Goal: Communication & Community: Ask a question

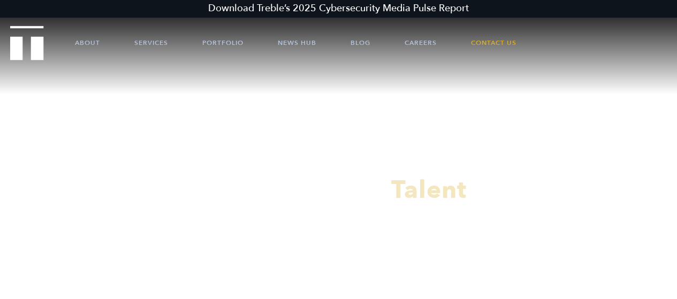
click at [490, 43] on div at bounding box center [338, 149] width 677 height 299
click at [501, 40] on link "Contact Us" at bounding box center [493, 43] width 45 height 32
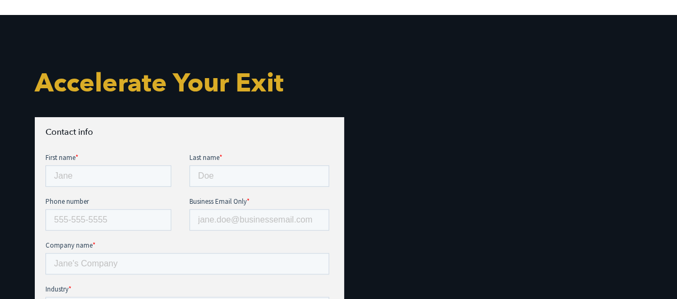
scroll to position [335, 0]
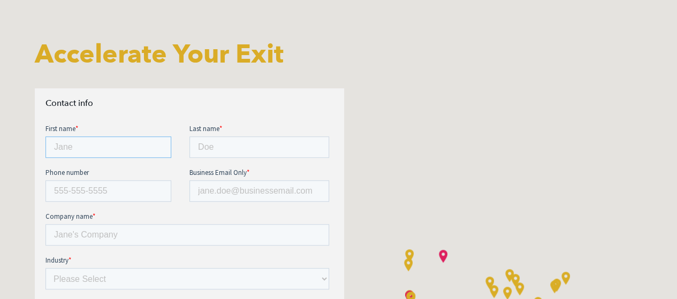
click at [112, 146] on input "First name *" at bounding box center [108, 146] width 126 height 21
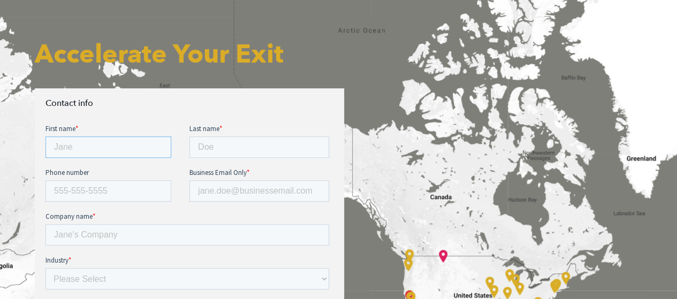
type input "Taylor"
type input "Aube"
type input "6177772225"
type input "taylor.aube@kyocera.com"
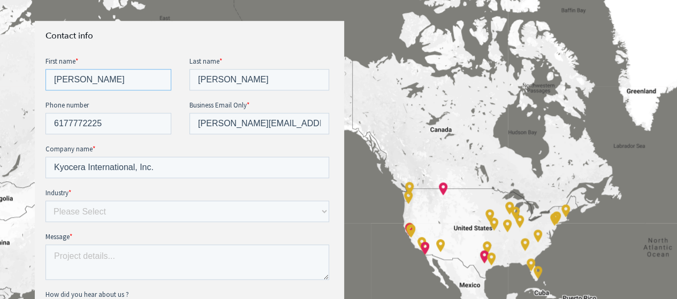
scroll to position [403, 0]
click at [103, 170] on input "Kyocera International, Inc." at bounding box center [187, 166] width 284 height 21
drag, startPoint x: 103, startPoint y: 170, endPoint x: 173, endPoint y: 165, distance: 70.8
click at [173, 165] on input "Kyocera International, Inc." at bounding box center [187, 166] width 284 height 21
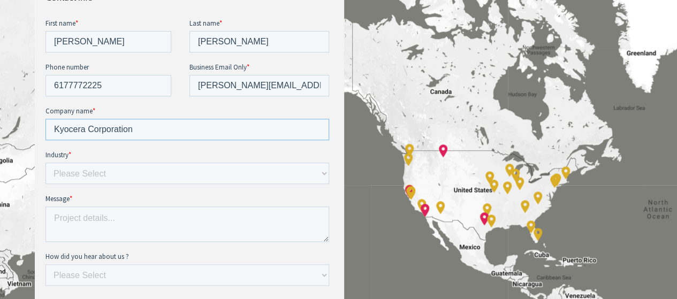
type input "Kyocera Corporation"
click at [146, 177] on select "Please Select E-commerce AI API Big Data Bio Tech (including Life Sciences) Blo…" at bounding box center [187, 173] width 284 height 21
select select "Other"
click at [45, 163] on select "Please Select E-commerce AI API Big Data Bio Tech (including Life Sciences) Blo…" at bounding box center [187, 173] width 284 height 21
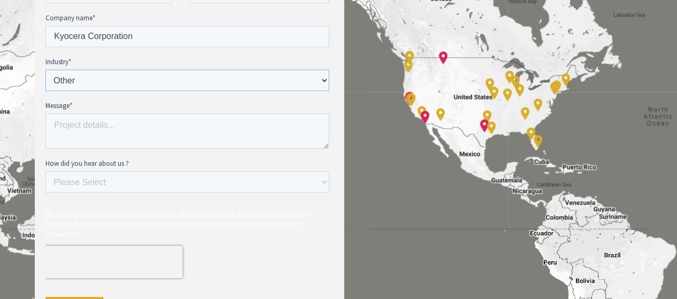
scroll to position [534, 0]
click at [125, 121] on textarea "Message *" at bounding box center [187, 130] width 284 height 35
type textarea "P"
type textarea "W"
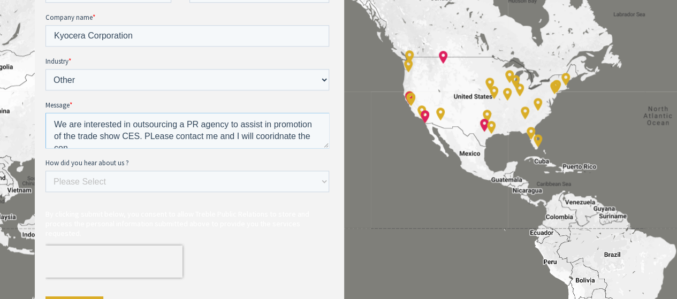
scroll to position [5, 0]
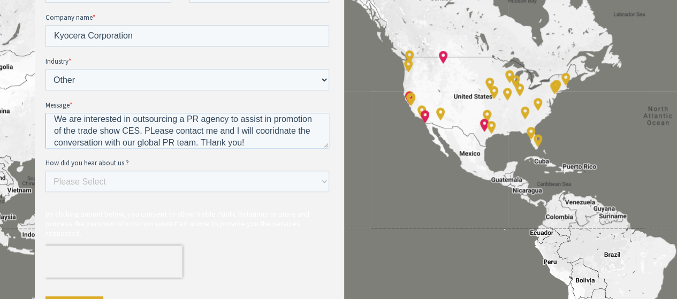
click at [208, 143] on textarea "We are interested in outsourcing a PR agency to assist in promotion of the trad…" at bounding box center [187, 130] width 284 height 35
click at [154, 129] on textarea "We are interested in outsourcing a PR agency to assist in promotion of the trad…" at bounding box center [187, 130] width 284 height 35
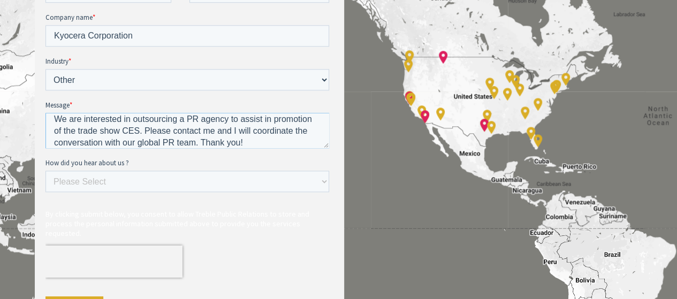
type textarea "We are interested in outsourcing a PR agency to assist in promotion of the trad…"
click at [123, 186] on select "Please Select Ad online Social media Video Another website Word of mouth Job li…" at bounding box center [187, 181] width 284 height 21
select select "Search online"
click at [45, 192] on select "Please Select Ad online Social media Video Another website Word of mouth Job li…" at bounding box center [187, 181] width 284 height 21
click at [125, 138] on textarea "We are interested in outsourcing a PR agency to assist in promotion of the trad…" at bounding box center [187, 130] width 284 height 35
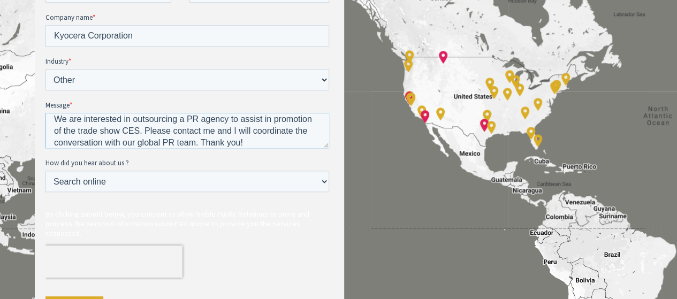
click at [125, 138] on textarea "We are interested in outsourcing a PR agency to assist in promotion of the trad…" at bounding box center [187, 130] width 284 height 35
click at [167, 128] on textarea "We are interested in outsourcing a PR agency to assist in promotion of the trad…" at bounding box center [187, 130] width 284 height 35
click at [67, 132] on textarea "We are interested in outsourcing a PR agency to assist in promotion of the trad…" at bounding box center [187, 130] width 284 height 35
click at [141, 117] on textarea "We are interested in outsourcing a PR agency to assist in promotion of our atte…" at bounding box center [187, 130] width 284 height 35
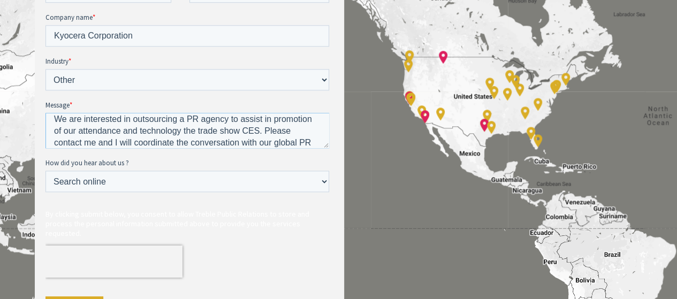
click at [141, 117] on textarea "We are interested in outsourcing a PR agency to assist in promotion of our atte…" at bounding box center [187, 130] width 284 height 35
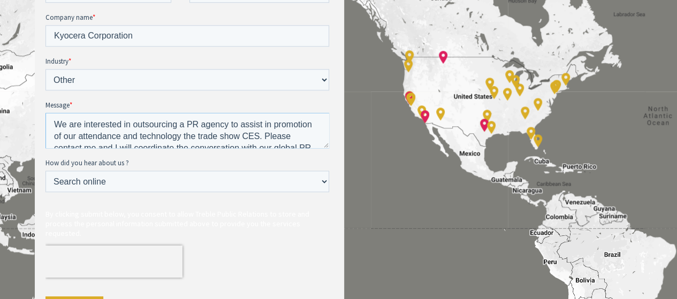
click at [141, 117] on textarea "We are interested in outsourcing a PR agency to assist in promotion of our atte…" at bounding box center [187, 130] width 284 height 35
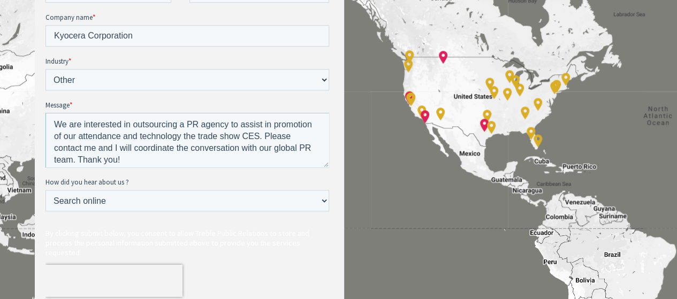
drag, startPoint x: 324, startPoint y: 146, endPoint x: 321, endPoint y: 172, distance: 27.0
click at [321, 168] on textarea "We are interested in outsourcing a PR agency to assist in promotion of our atte…" at bounding box center [187, 140] width 284 height 55
click at [262, 154] on textarea "We are interested in outsourcing a PR agency to assist in promotion of our atte…" at bounding box center [187, 144] width 284 height 62
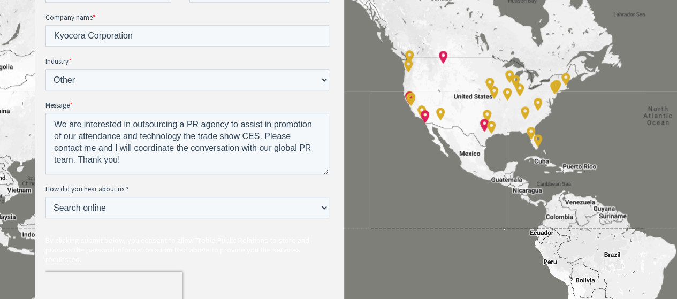
click at [38, 126] on div "Contact info" at bounding box center [189, 122] width 309 height 467
click at [183, 132] on textarea "We are interested in outsourcing a PR agency to assist in promotion of our atte…" at bounding box center [187, 144] width 284 height 62
click at [186, 138] on textarea "We are interested in outsourcing a PR agency to assist in promotion of our atte…" at bounding box center [187, 144] width 284 height 62
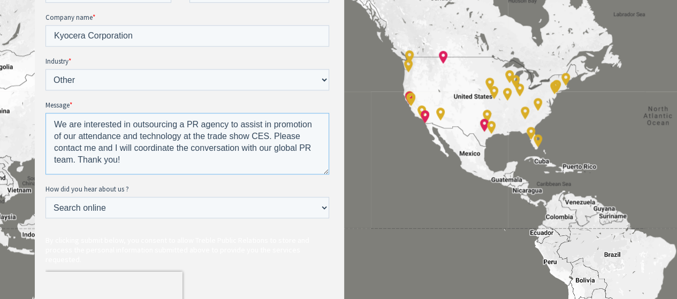
click at [56, 124] on textarea "We are interested in outsourcing a PR agency to assist in promotion of our atte…" at bounding box center [187, 144] width 284 height 62
click at [56, 124] on textarea "Hello! We are interested in outsourcing a PR agency to assist in promotion of o…" at bounding box center [187, 144] width 284 height 62
click at [142, 136] on textarea "Hello! We are interested in outsourcing a PR agency to assist in promotion of o…" at bounding box center [187, 144] width 284 height 62
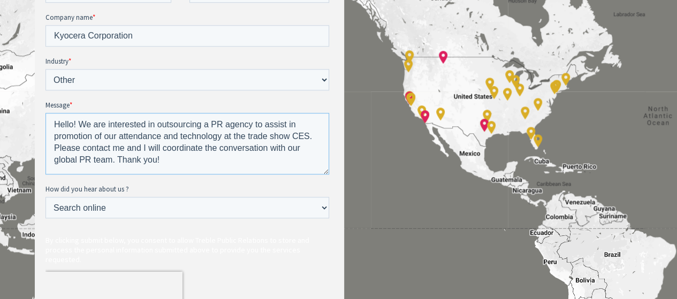
click at [142, 136] on textarea "Hello! We are interested in outsourcing a PR agency to assist in promotion of o…" at bounding box center [187, 144] width 284 height 62
click at [111, 136] on textarea "Hello! We are interested in outsourcing a PR agency to assist in promotion of o…" at bounding box center [187, 144] width 284 height 62
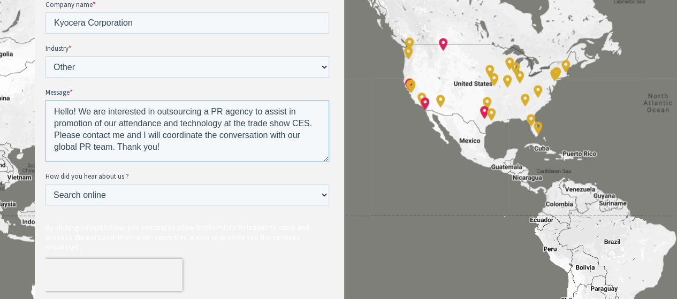
scroll to position [650, 0]
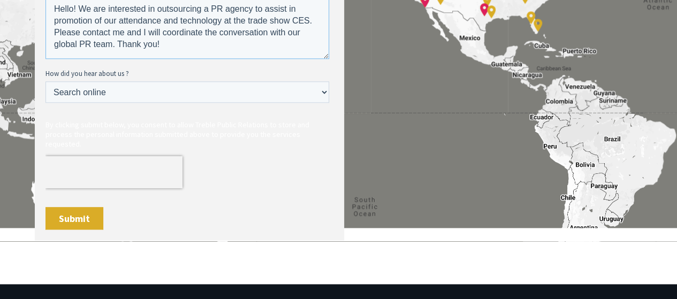
type textarea "Hello! We are interested in outsourcing a PR agency to assist in promotion of o…"
click at [89, 208] on input "Submit" at bounding box center [74, 219] width 58 height 24
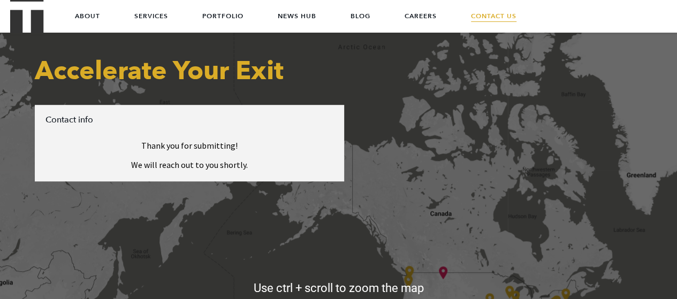
scroll to position [254, 0]
